Goal: Book appointment/travel/reservation

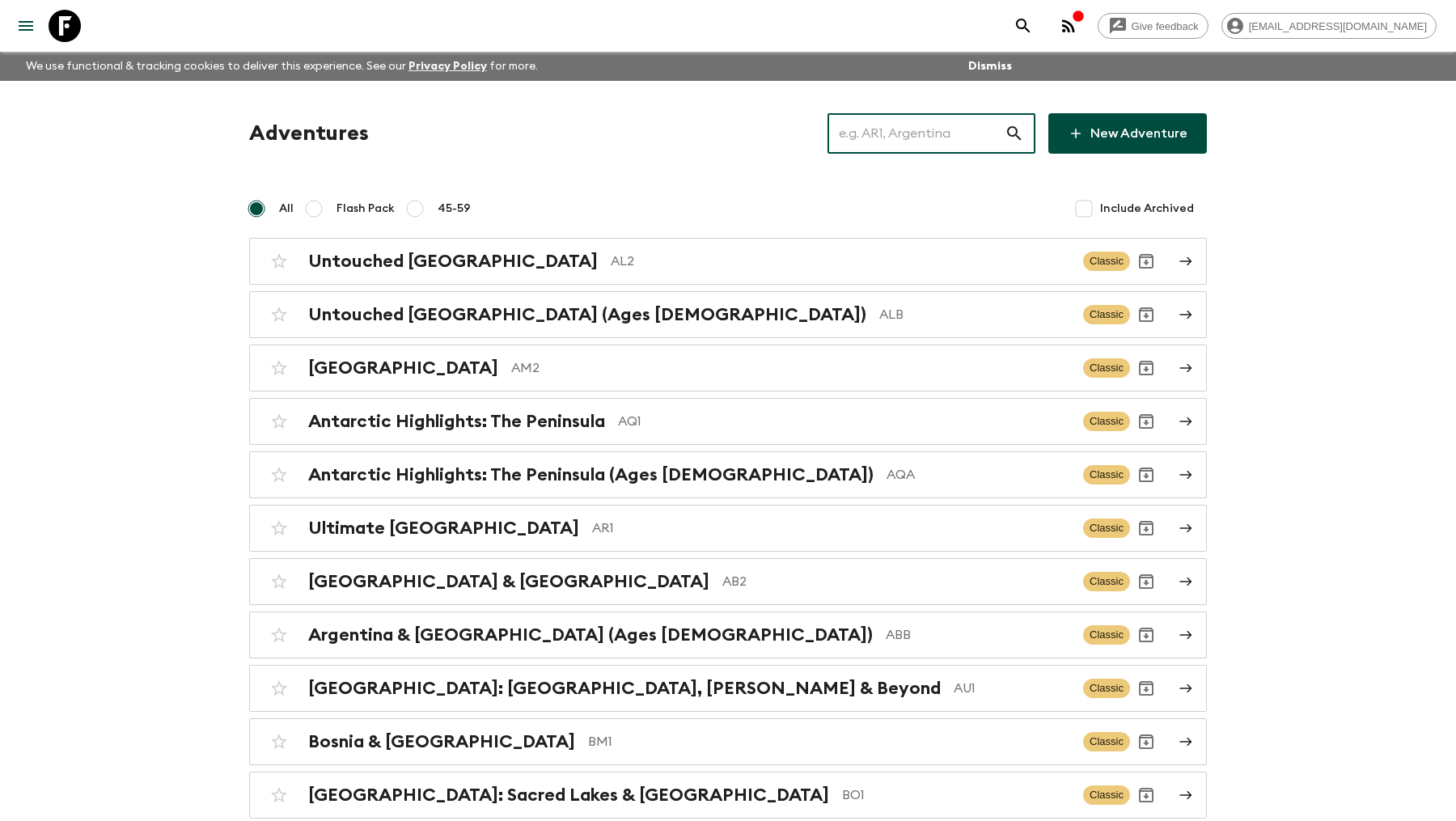
click at [935, 131] on input "text" at bounding box center [915, 133] width 177 height 45
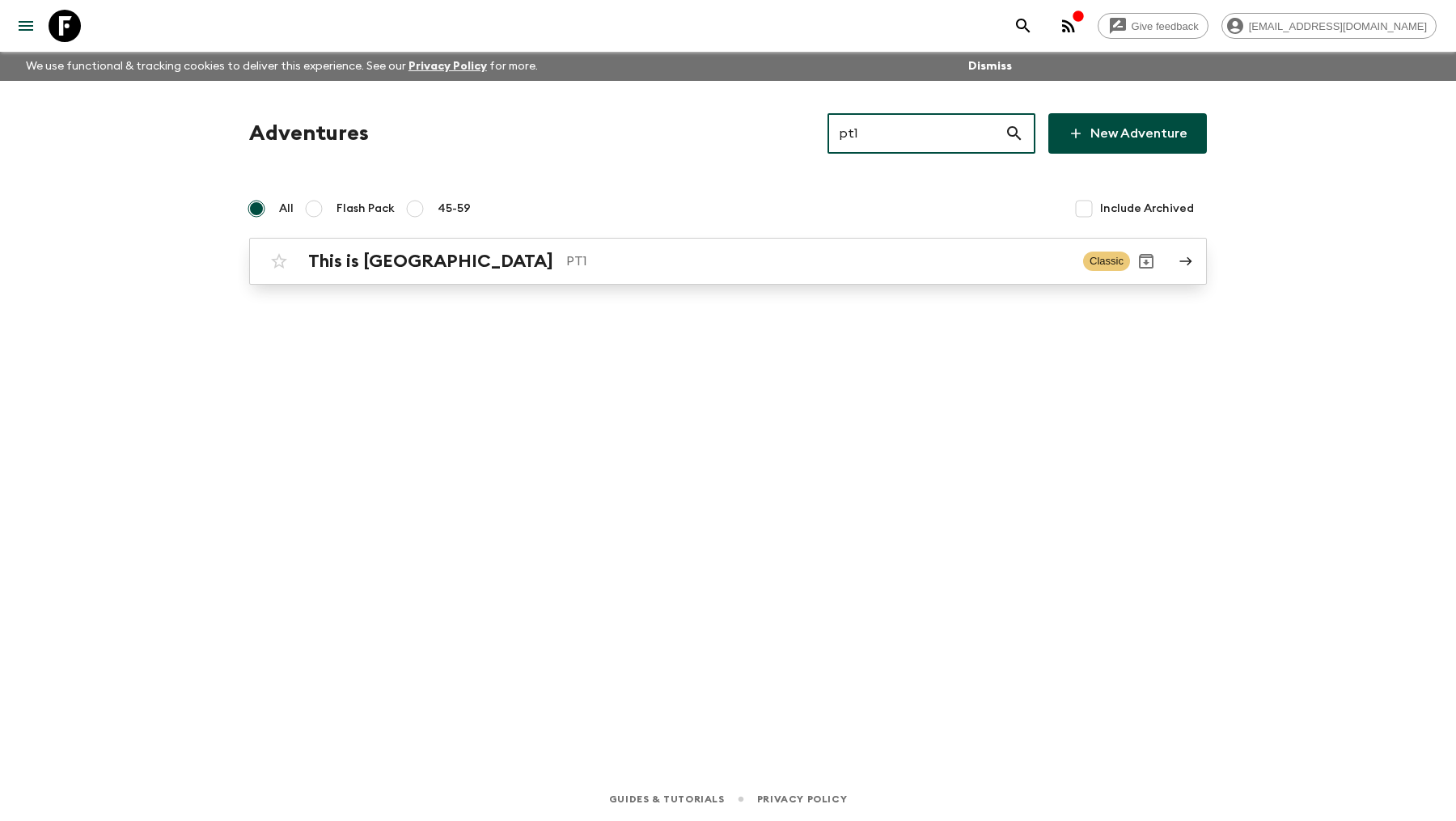
type input "pt1"
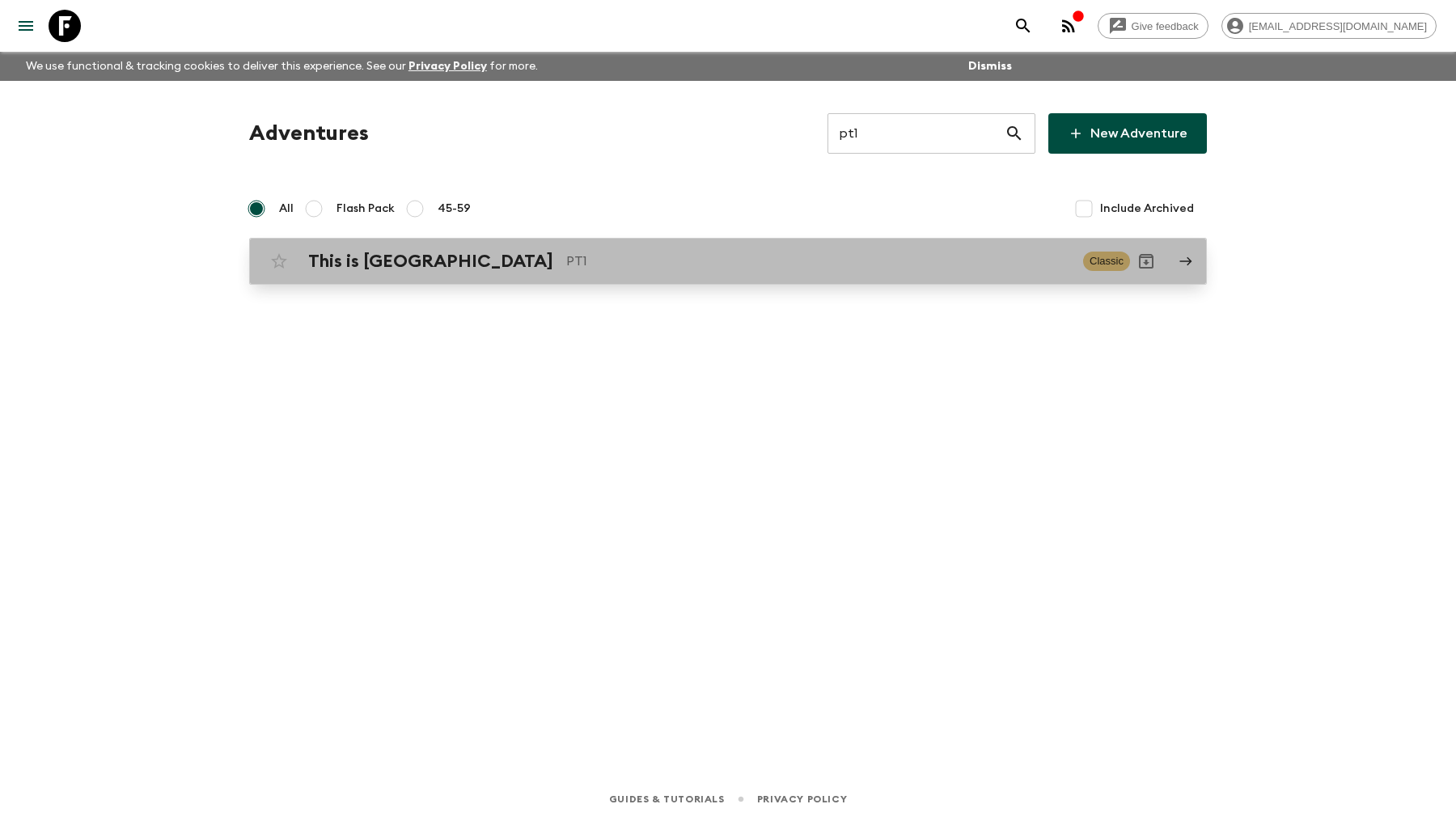
click at [566, 252] on p "PT1" at bounding box center [817, 261] width 504 height 20
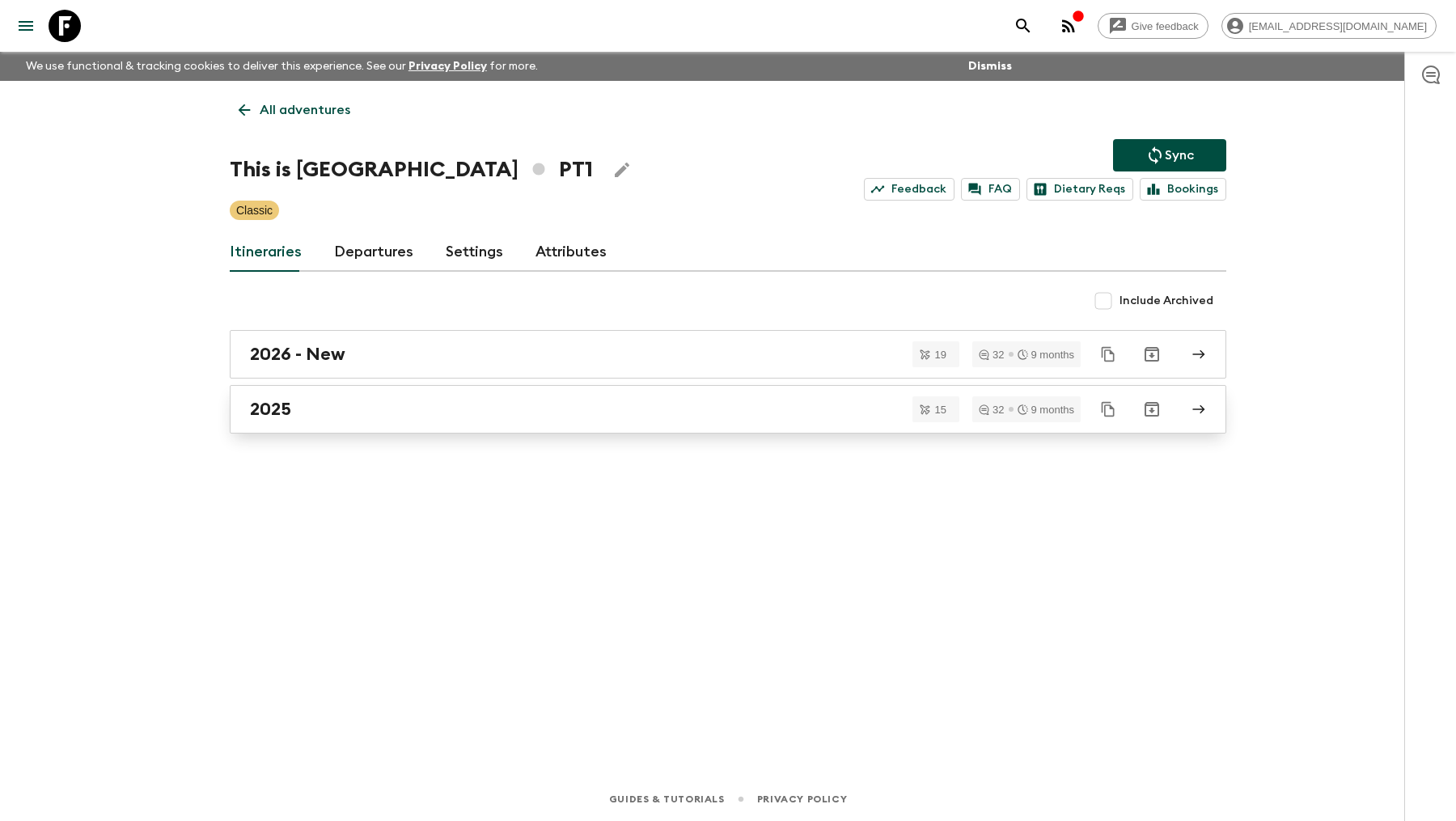
click at [332, 385] on link "2025" at bounding box center [728, 409] width 996 height 49
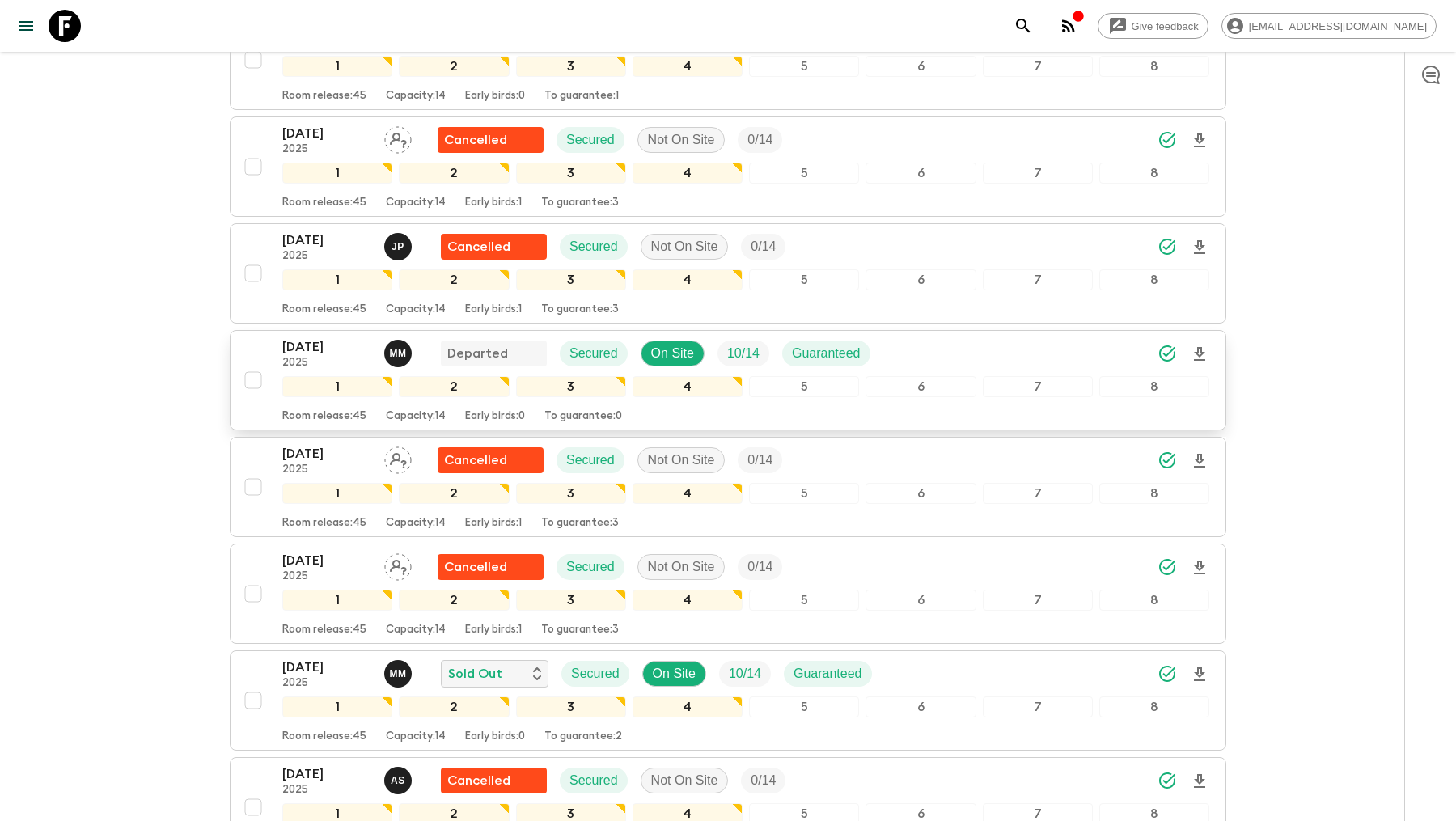
scroll to position [656, 0]
click at [307, 336] on p "[DATE]" at bounding box center [326, 346] width 89 height 20
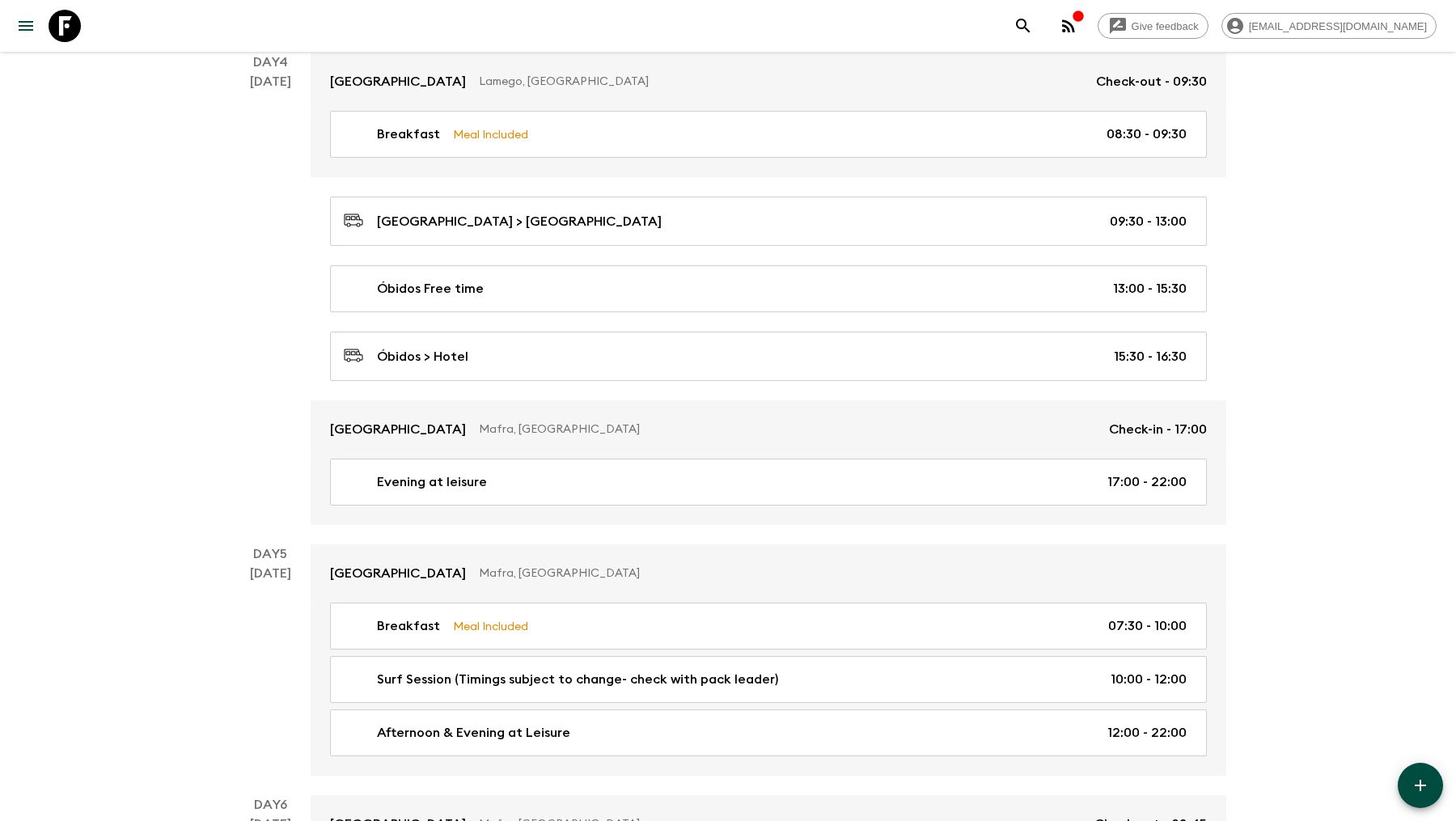
scroll to position [1302, 0]
